Goal: Transaction & Acquisition: Purchase product/service

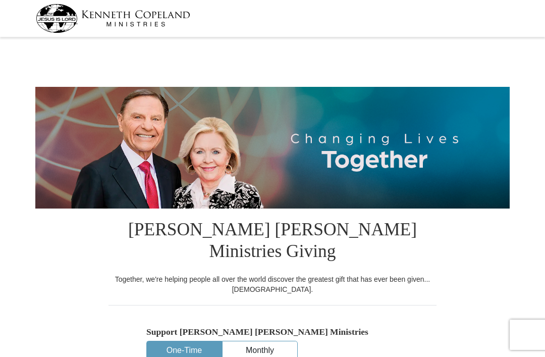
select select "[GEOGRAPHIC_DATA]"
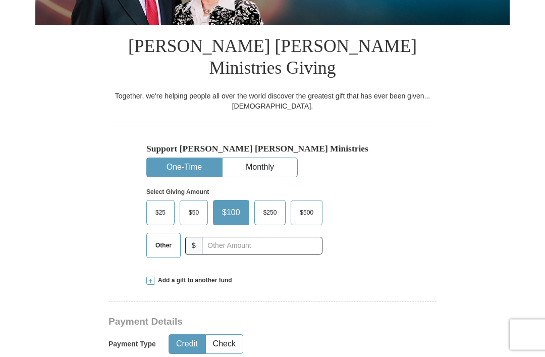
scroll to position [183, 0]
click at [175, 276] on span "Add a gift to another fund" at bounding box center [193, 280] width 78 height 9
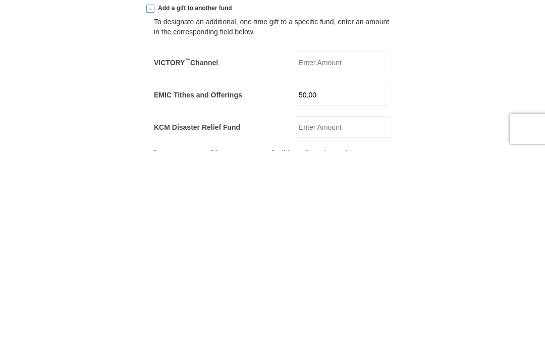
type input "50.00"
click at [335, 257] on input "VICTORY ™ Channel" at bounding box center [343, 268] width 96 height 22
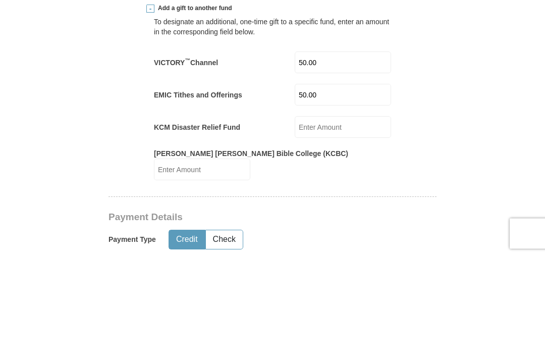
scroll to position [354, 0]
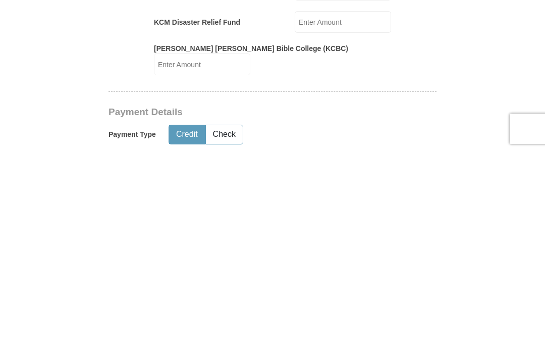
type input "50.00"
click at [225, 331] on button "Check" at bounding box center [224, 340] width 37 height 19
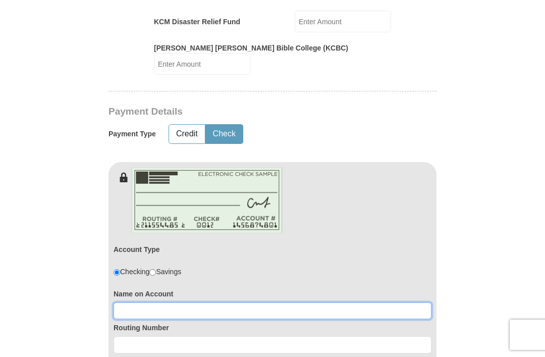
click at [138, 302] on input at bounding box center [272, 310] width 318 height 17
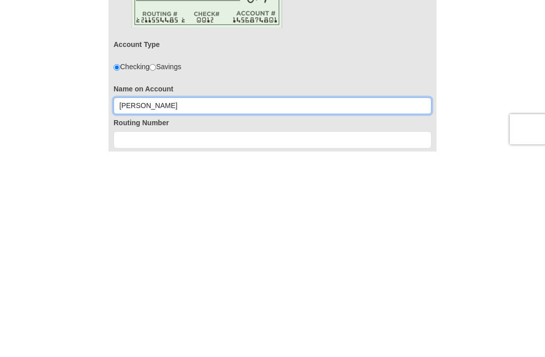
type input "[PERSON_NAME]"
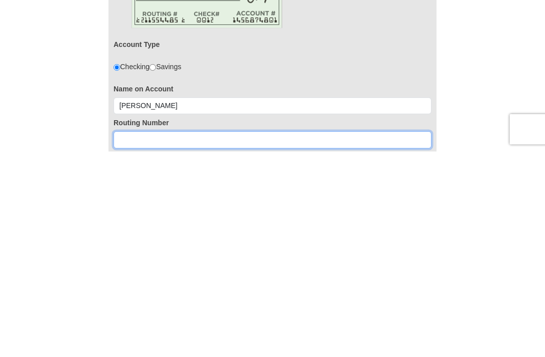
click at [130, 336] on input at bounding box center [272, 344] width 318 height 17
type input "111000614"
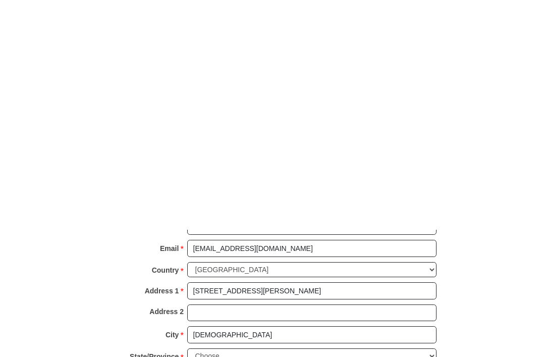
scroll to position [1063, 0]
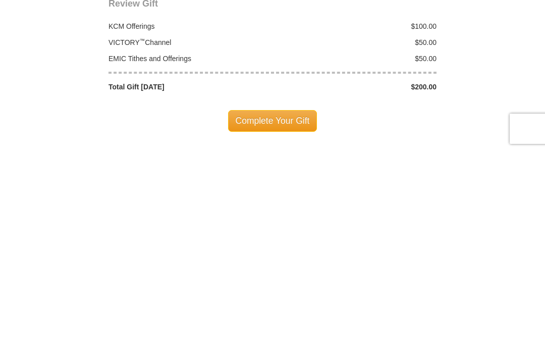
type input "978730364"
click at [287, 316] on span "Complete Your Gift" at bounding box center [272, 326] width 89 height 21
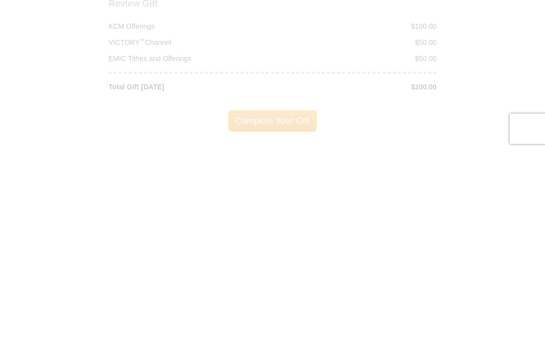
scroll to position [1269, 0]
